Goal: Information Seeking & Learning: Learn about a topic

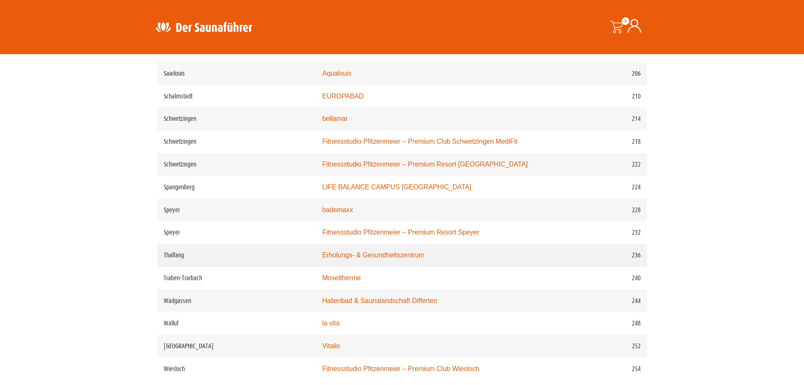
scroll to position [1645, 0]
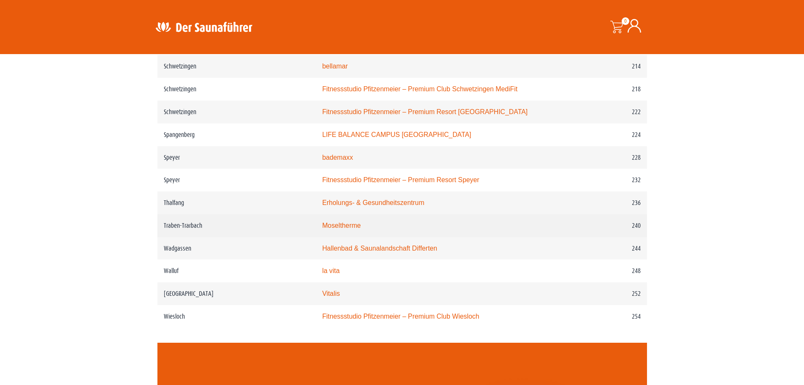
click at [340, 229] on link "Moseltherme" at bounding box center [341, 225] width 38 height 7
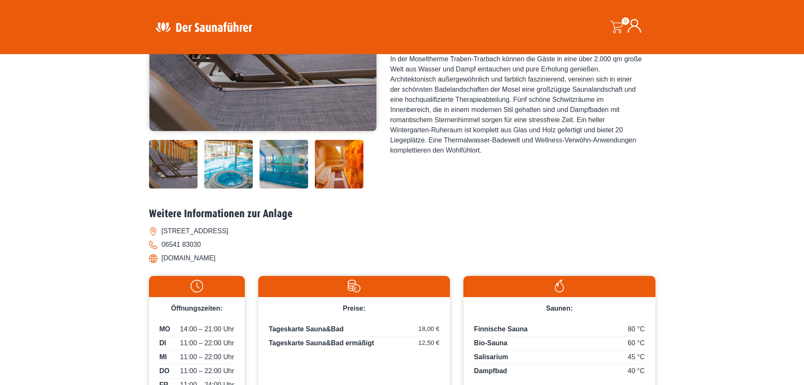
scroll to position [295, 0]
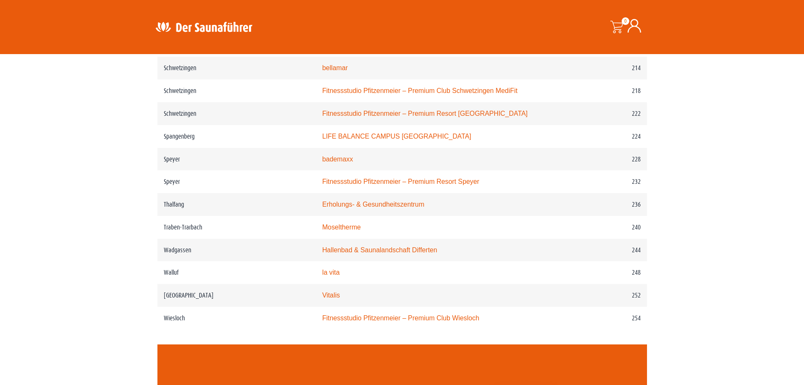
scroll to position [1645, 0]
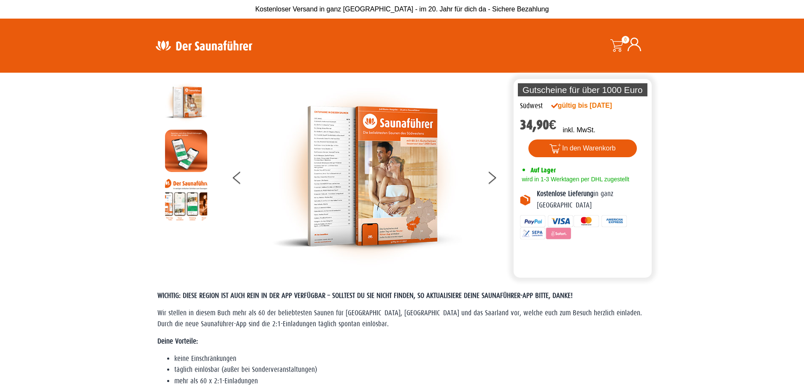
click at [34, 189] on section "Die perfekte Alternative Die perfekte Alternative Gutscheine für über 1000 Euro…" at bounding box center [402, 175] width 804 height 205
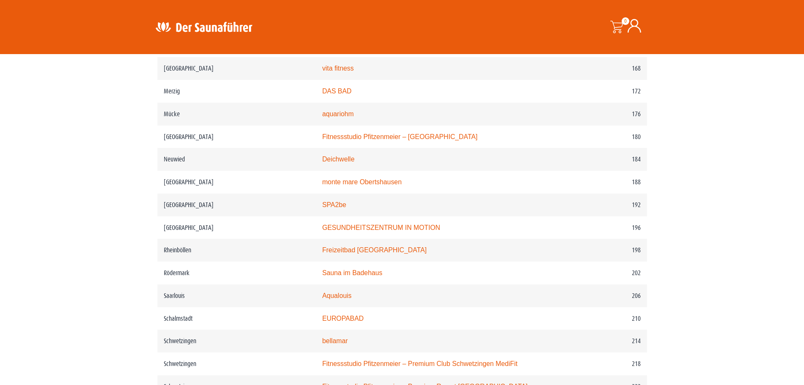
scroll to position [1435, 0]
